Goal: Find specific page/section: Find specific page/section

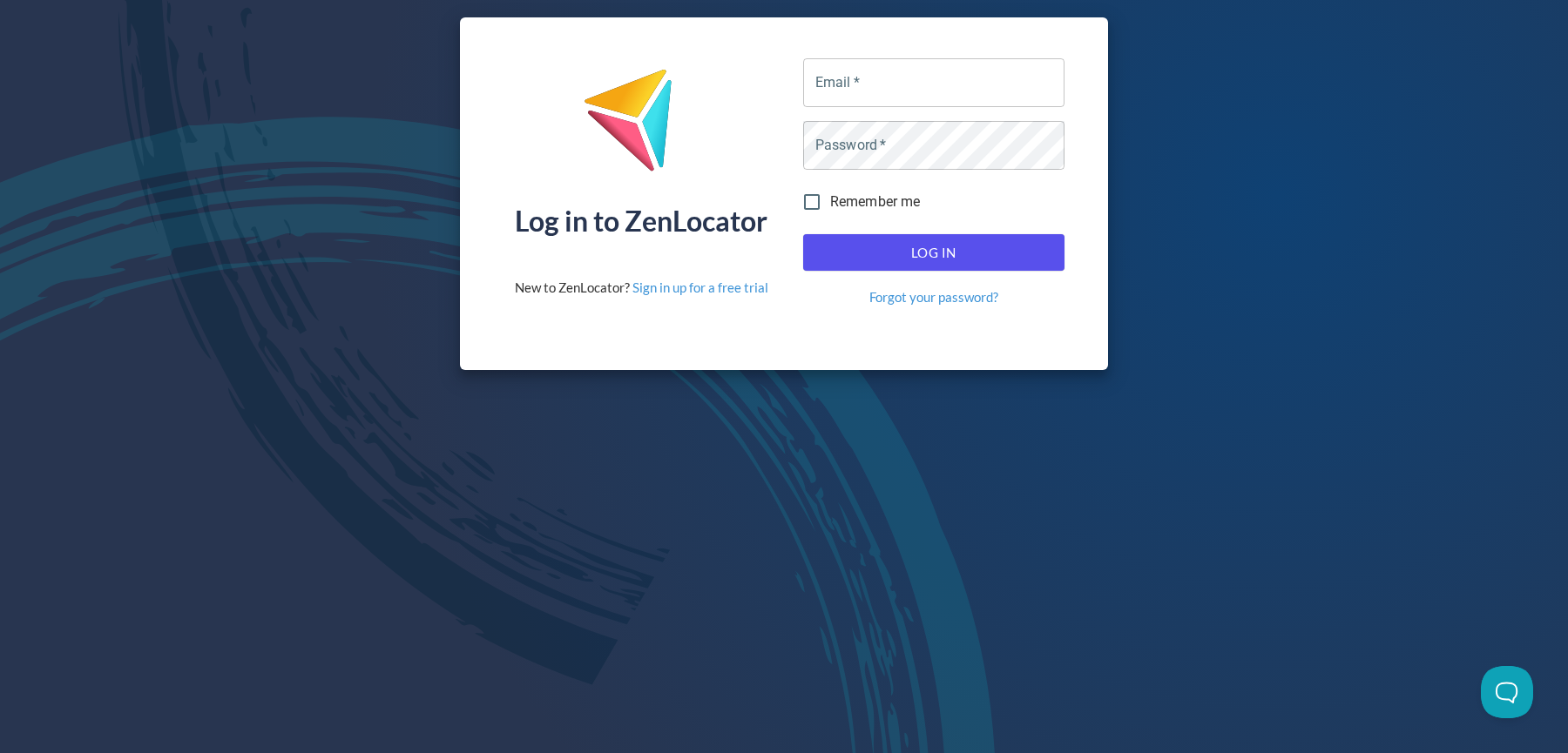
type input "[EMAIL_ADDRESS][DOMAIN_NAME]"
click at [862, 203] on span "Remember me" at bounding box center [875, 201] width 90 height 21
click at [830, 203] on input "Remember me" at bounding box center [812, 202] width 37 height 37
checkbox input "true"
click at [862, 247] on span "Log In" at bounding box center [934, 252] width 223 height 23
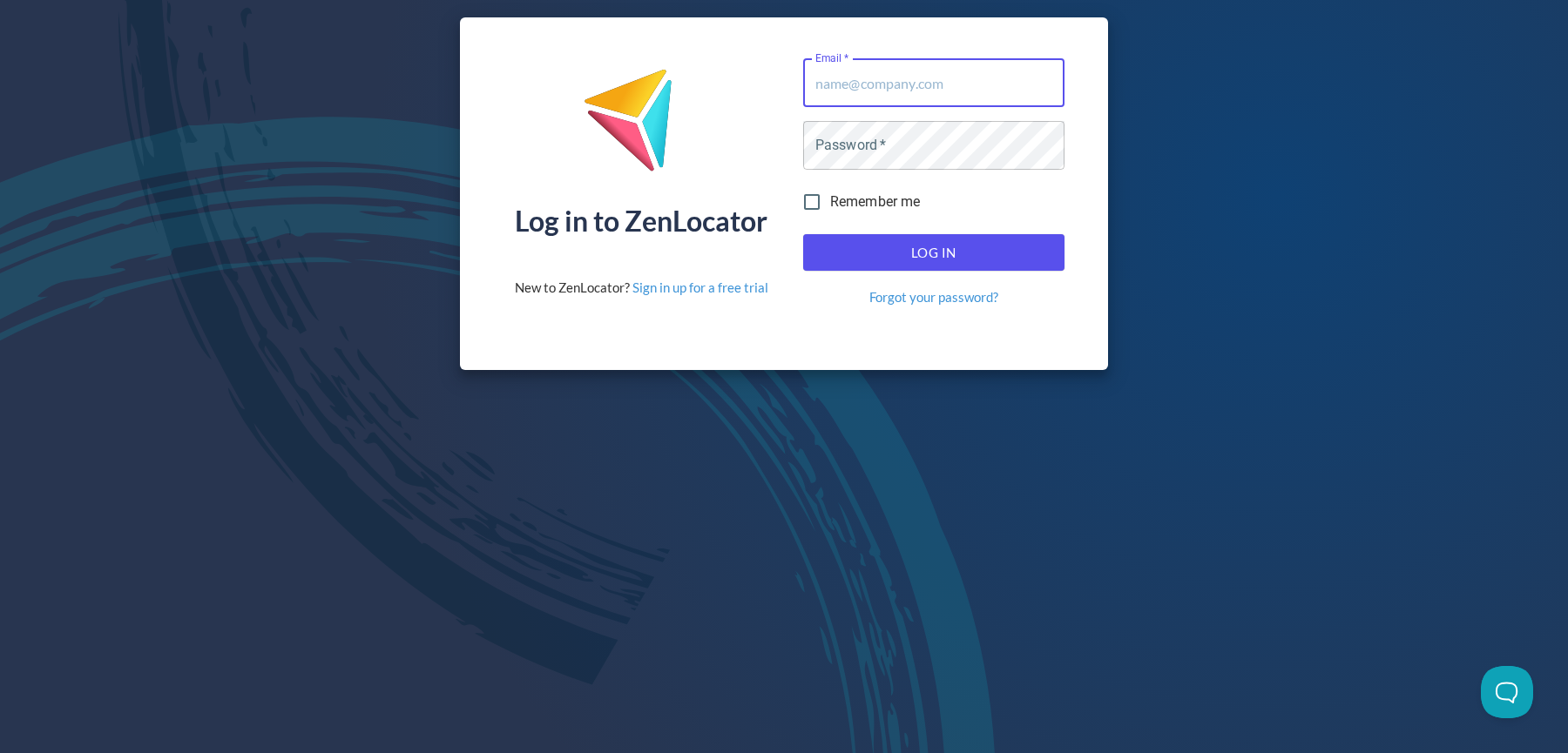
click at [904, 96] on input "Email   *" at bounding box center [933, 83] width 261 height 49
type input "[EMAIL_ADDRESS][DOMAIN_NAME]"
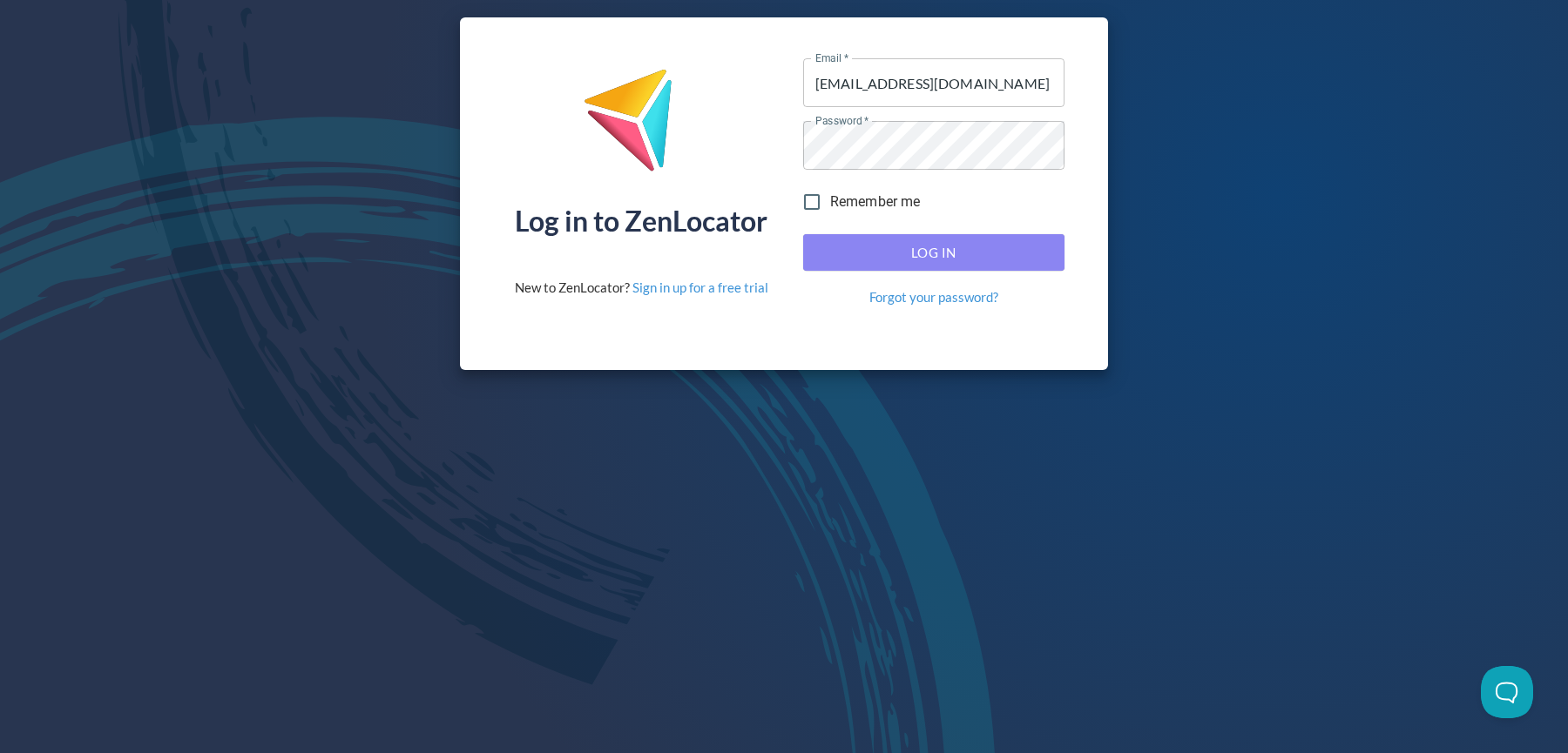
click at [874, 259] on span "Log In" at bounding box center [934, 252] width 223 height 23
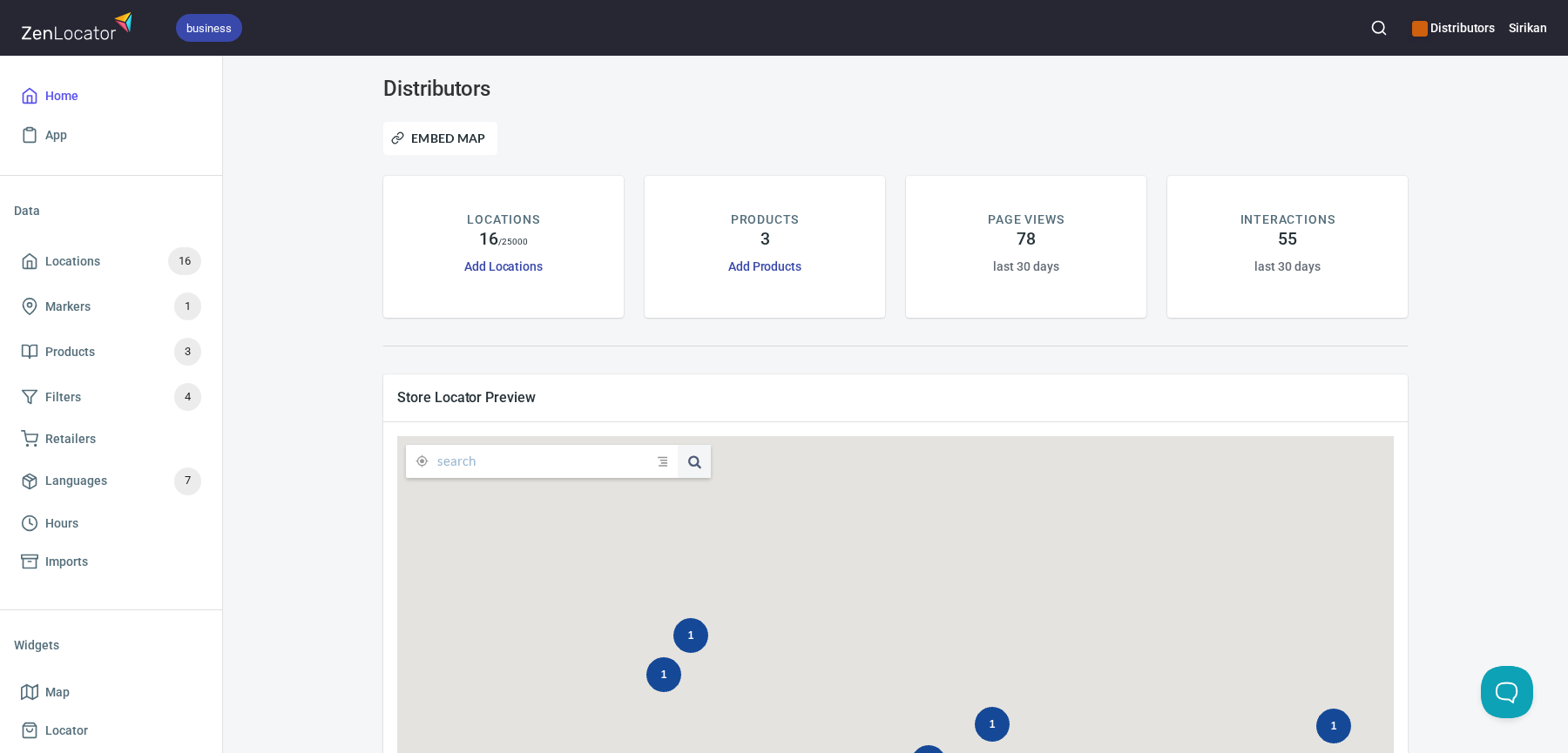
click at [1430, 35] on h6 "Distributors" at bounding box center [1454, 27] width 83 height 19
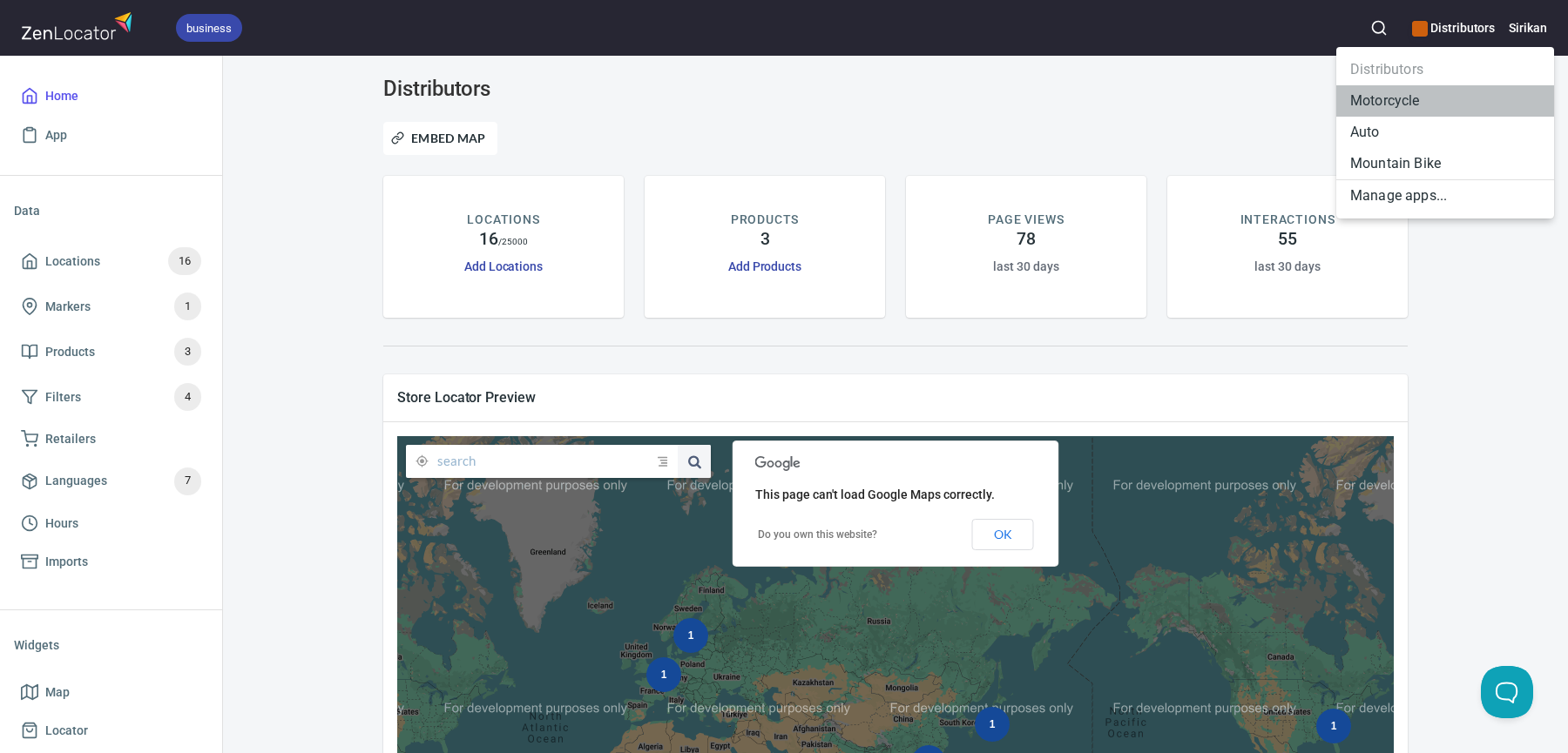
click at [1396, 102] on li "Motorcycle" at bounding box center [1445, 101] width 218 height 32
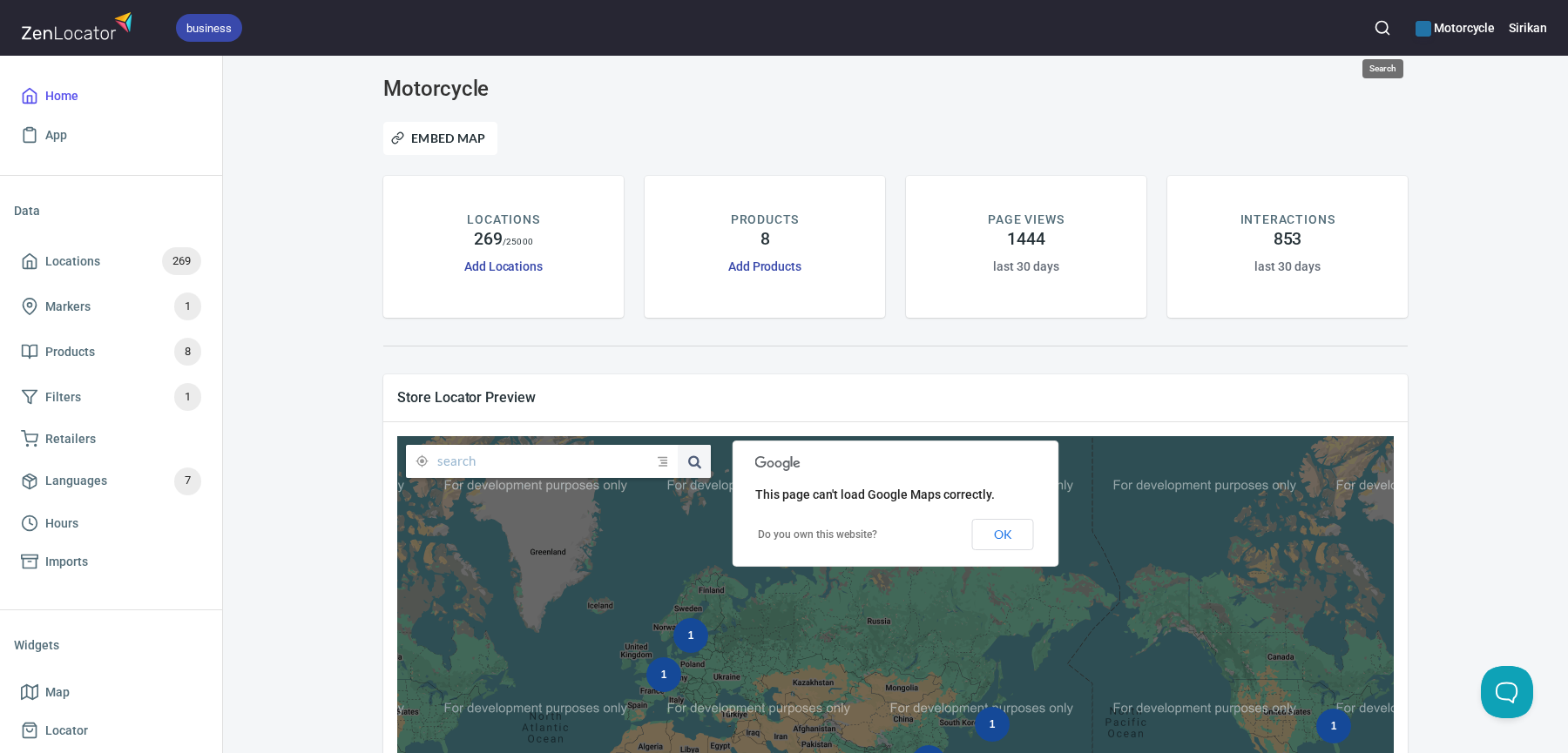
click at [1376, 38] on button "button" at bounding box center [1383, 28] width 38 height 38
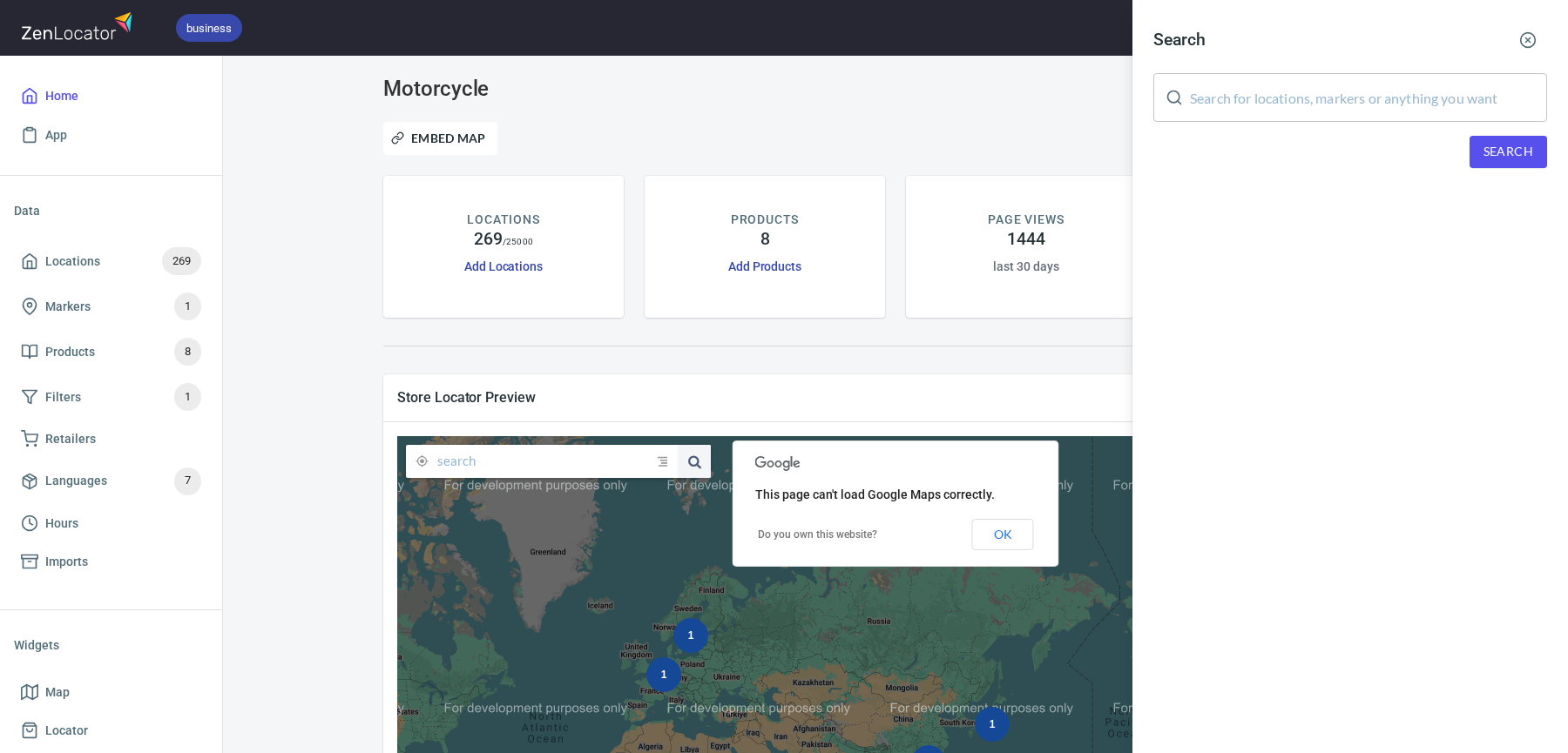
click at [1348, 89] on input "text" at bounding box center [1369, 98] width 358 height 49
type input "Rai"
click at [1498, 147] on span "Search" at bounding box center [1508, 152] width 50 height 22
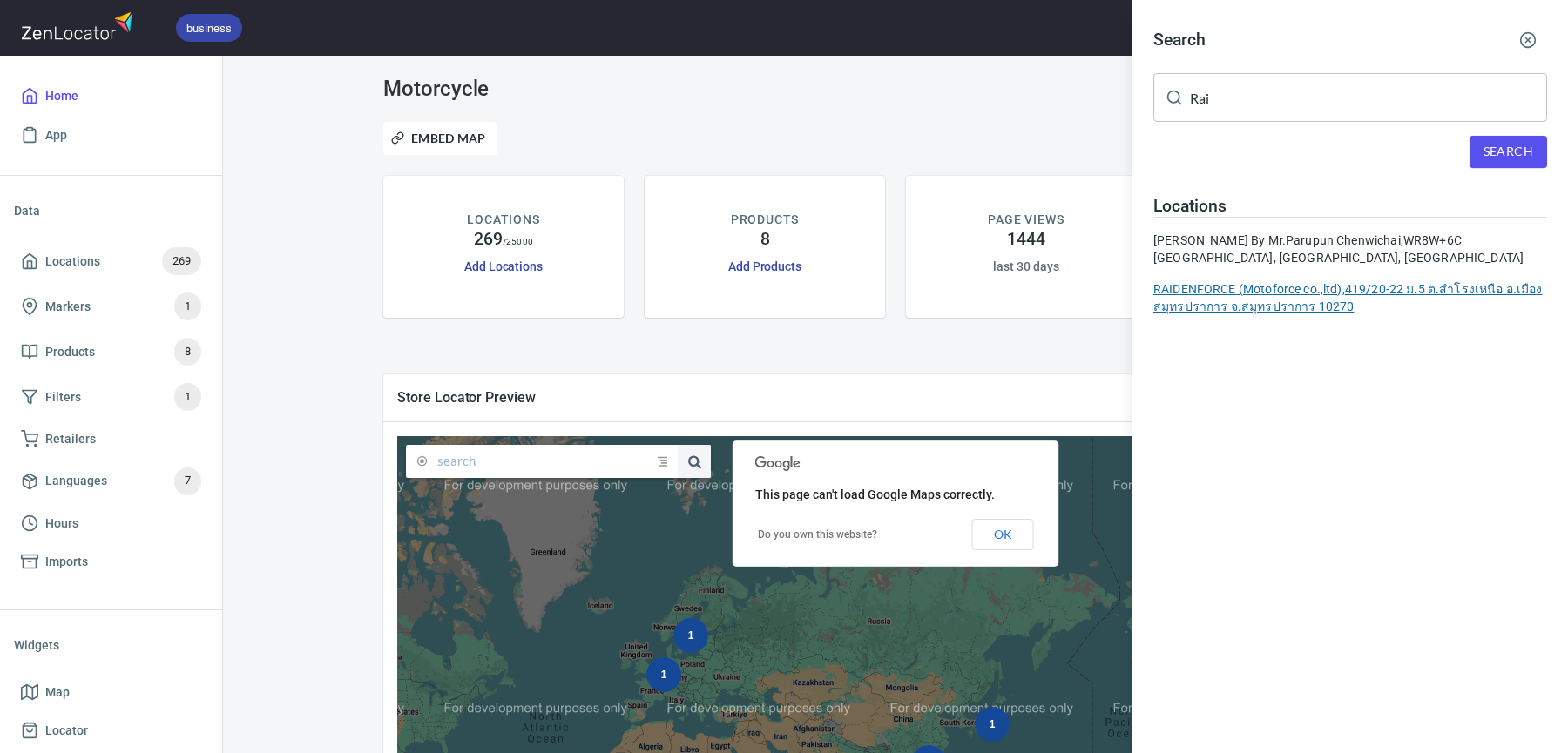
click at [1287, 310] on div "RAIDENFORCE (Motoforce co.,ltd), 419/20-22 ม.5 ต.สำโรงเหนือ อ.เมืองสมุทรปราการ …" at bounding box center [1350, 298] width 394 height 35
